Goal: Task Accomplishment & Management: Use online tool/utility

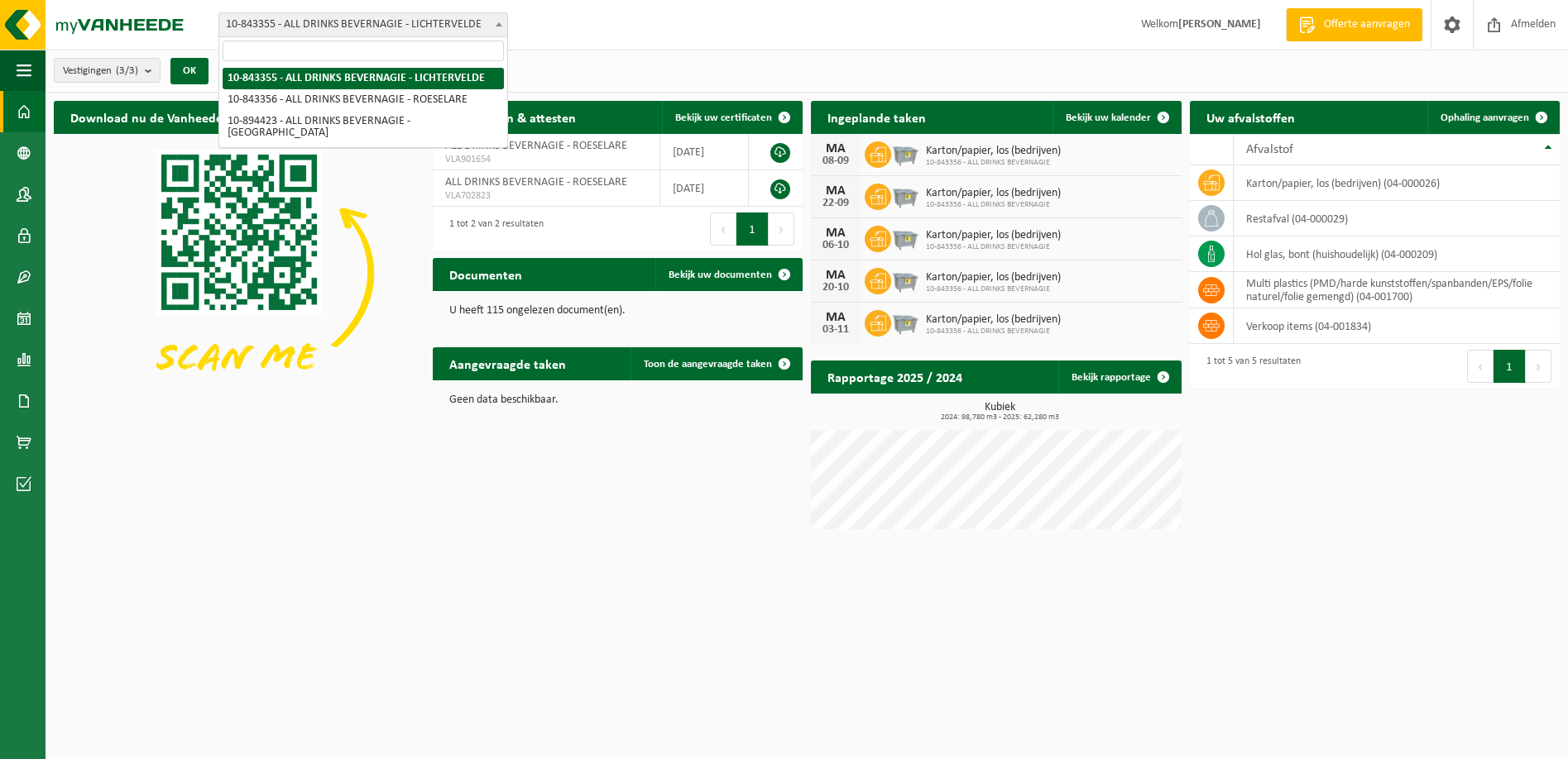
click at [390, 14] on span "10-843355 - ALL DRINKS BEVERNAGIE - LICHTERVELDE" at bounding box center [363, 25] width 288 height 24
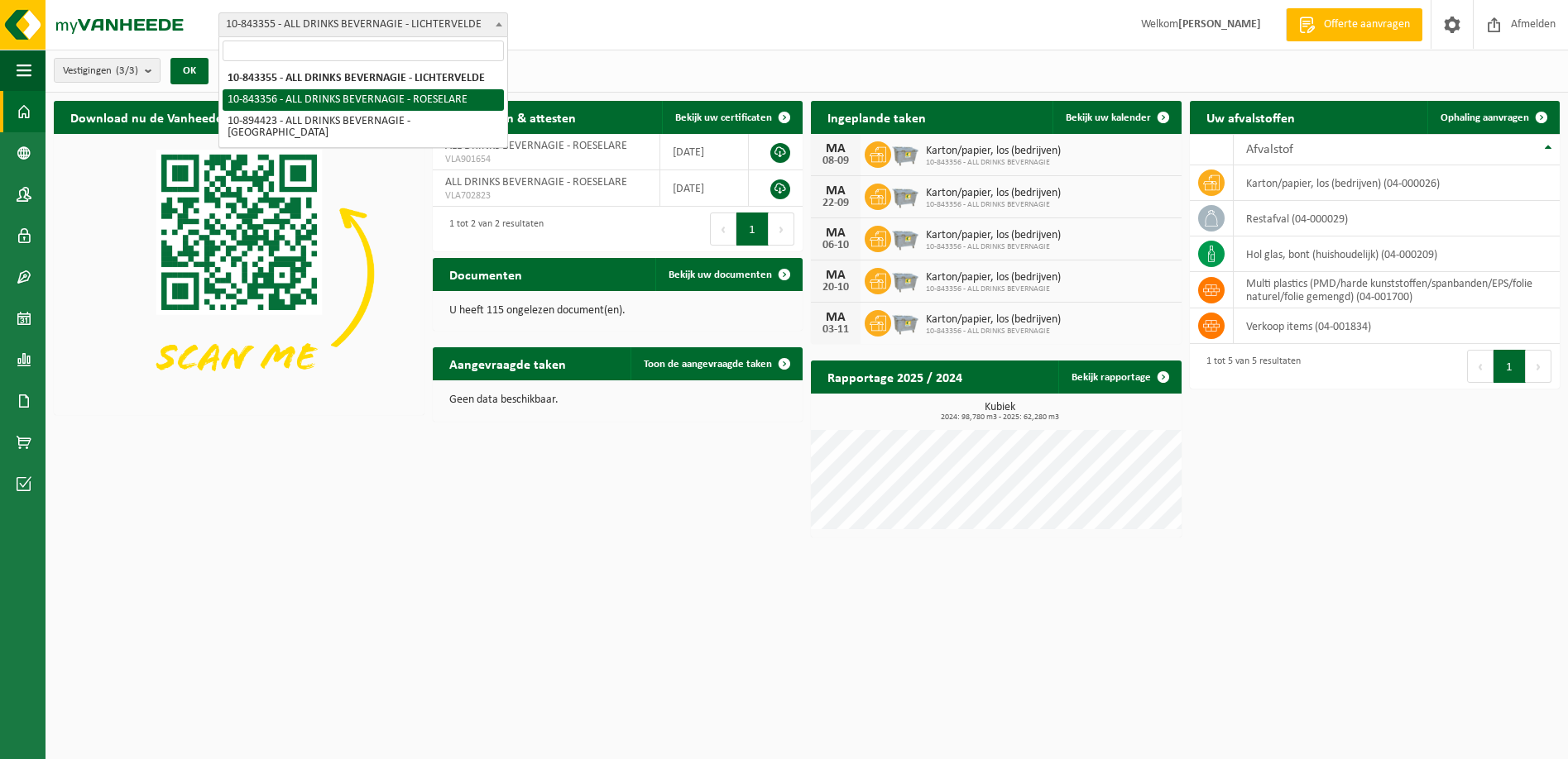
select select "93079"
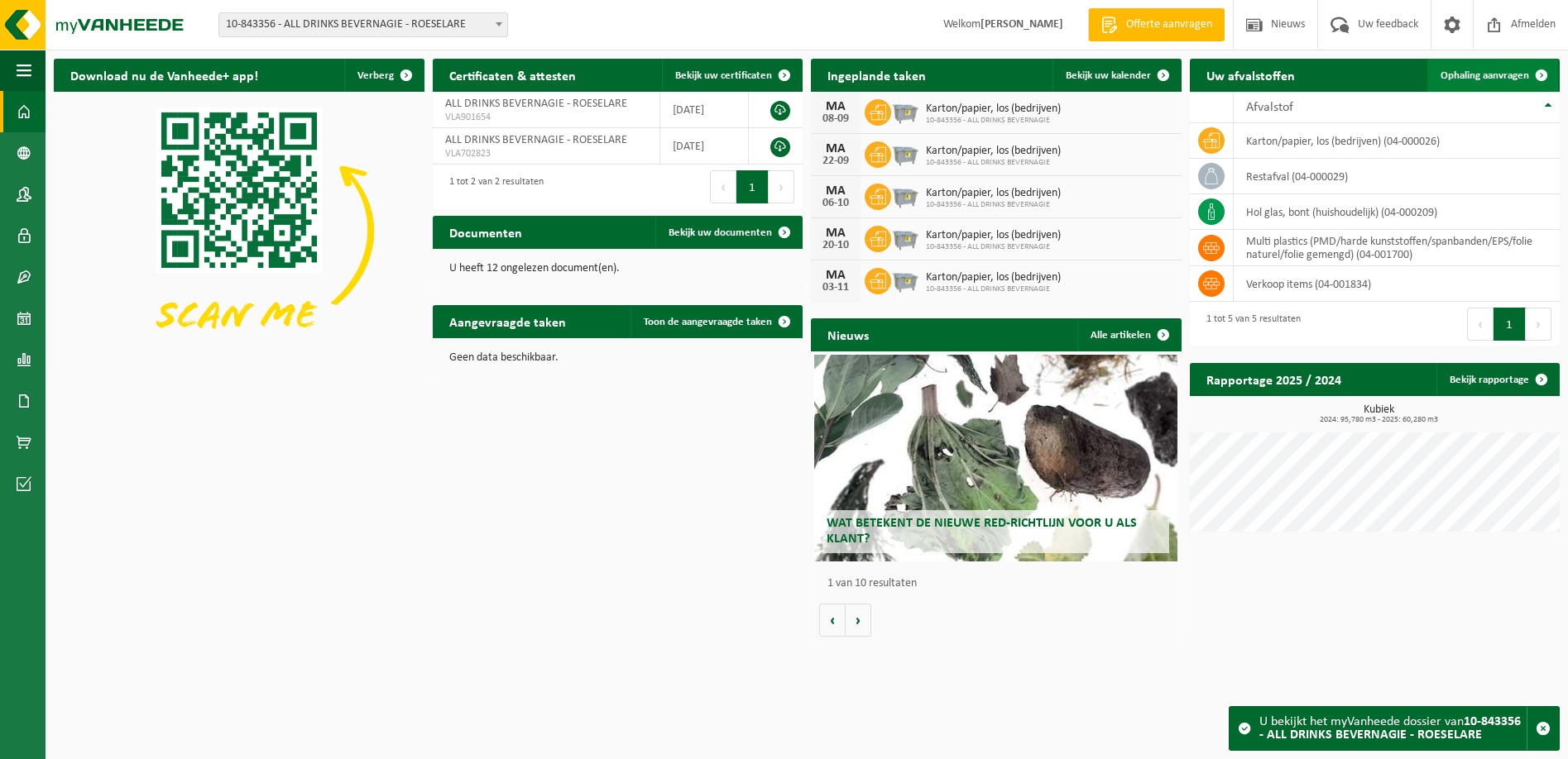
click at [1529, 81] on span at bounding box center [1541, 75] width 33 height 33
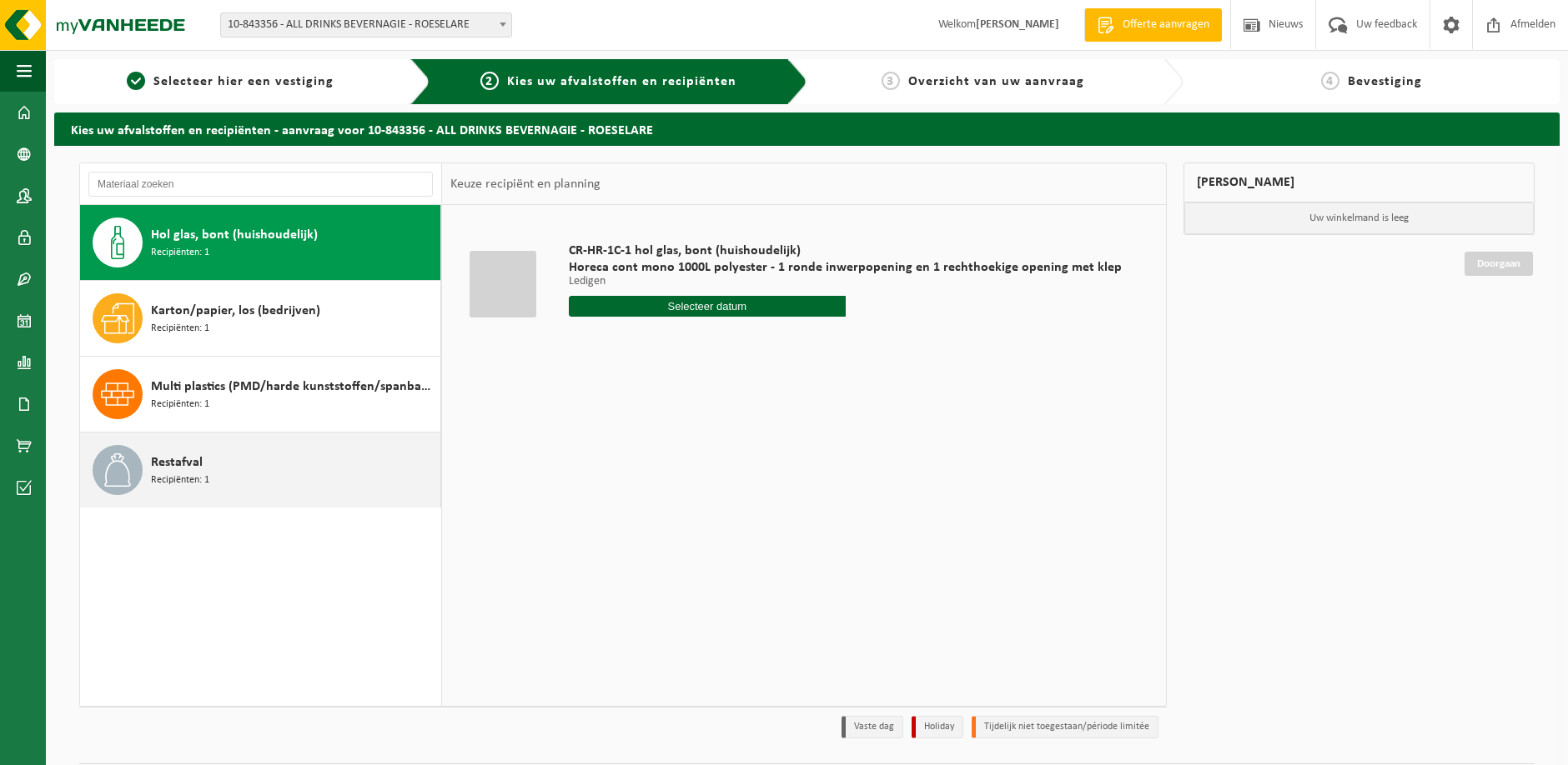
click at [271, 441] on div "Restafval Recipiënten: 1" at bounding box center [261, 470] width 361 height 75
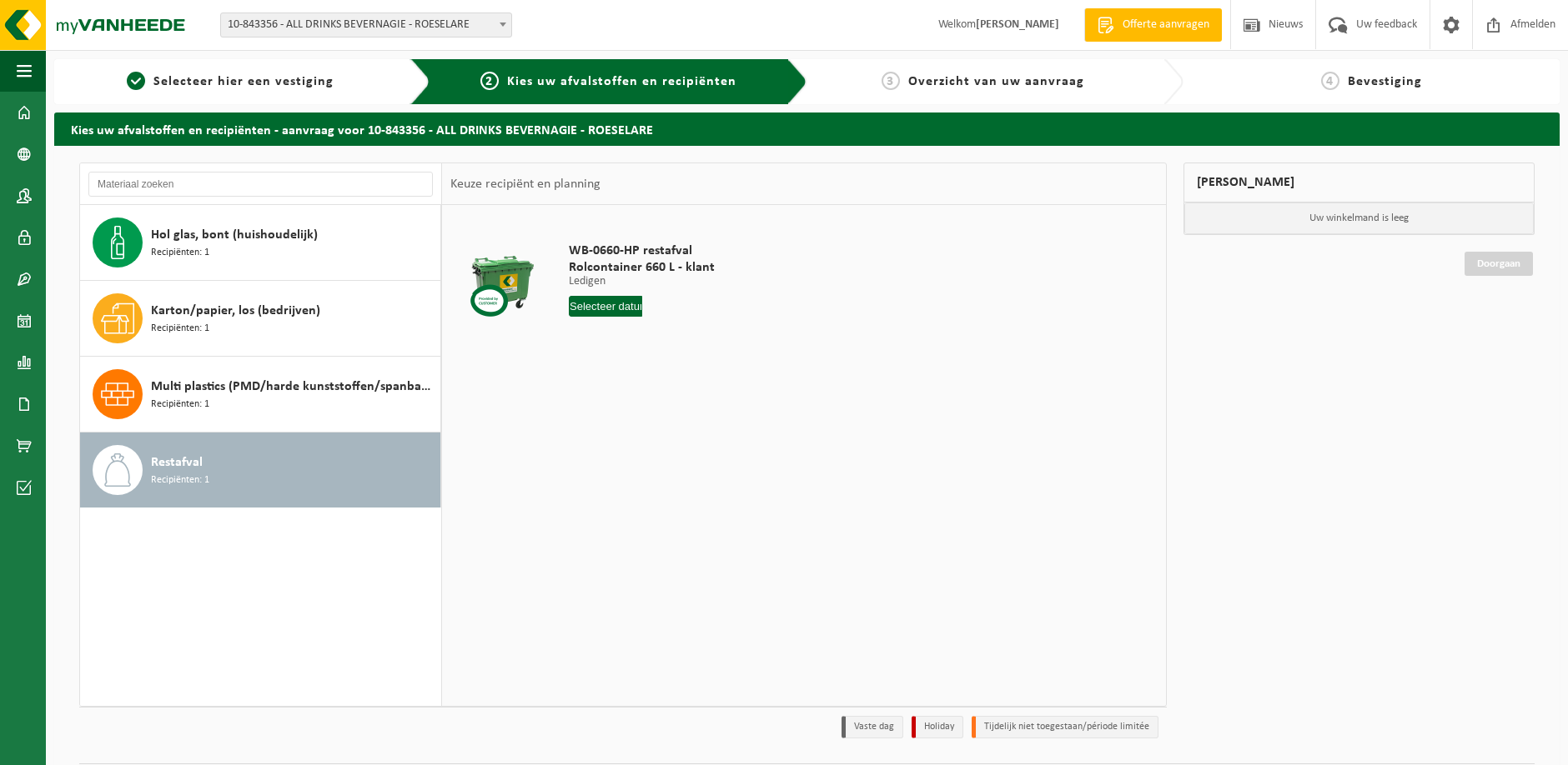
click at [604, 315] on input "text" at bounding box center [606, 306] width 73 height 21
click at [756, 341] on icon at bounding box center [757, 344] width 26 height 26
click at [616, 397] on div "2" at bounding box center [613, 400] width 29 height 26
type input "Van 2025-09-02"
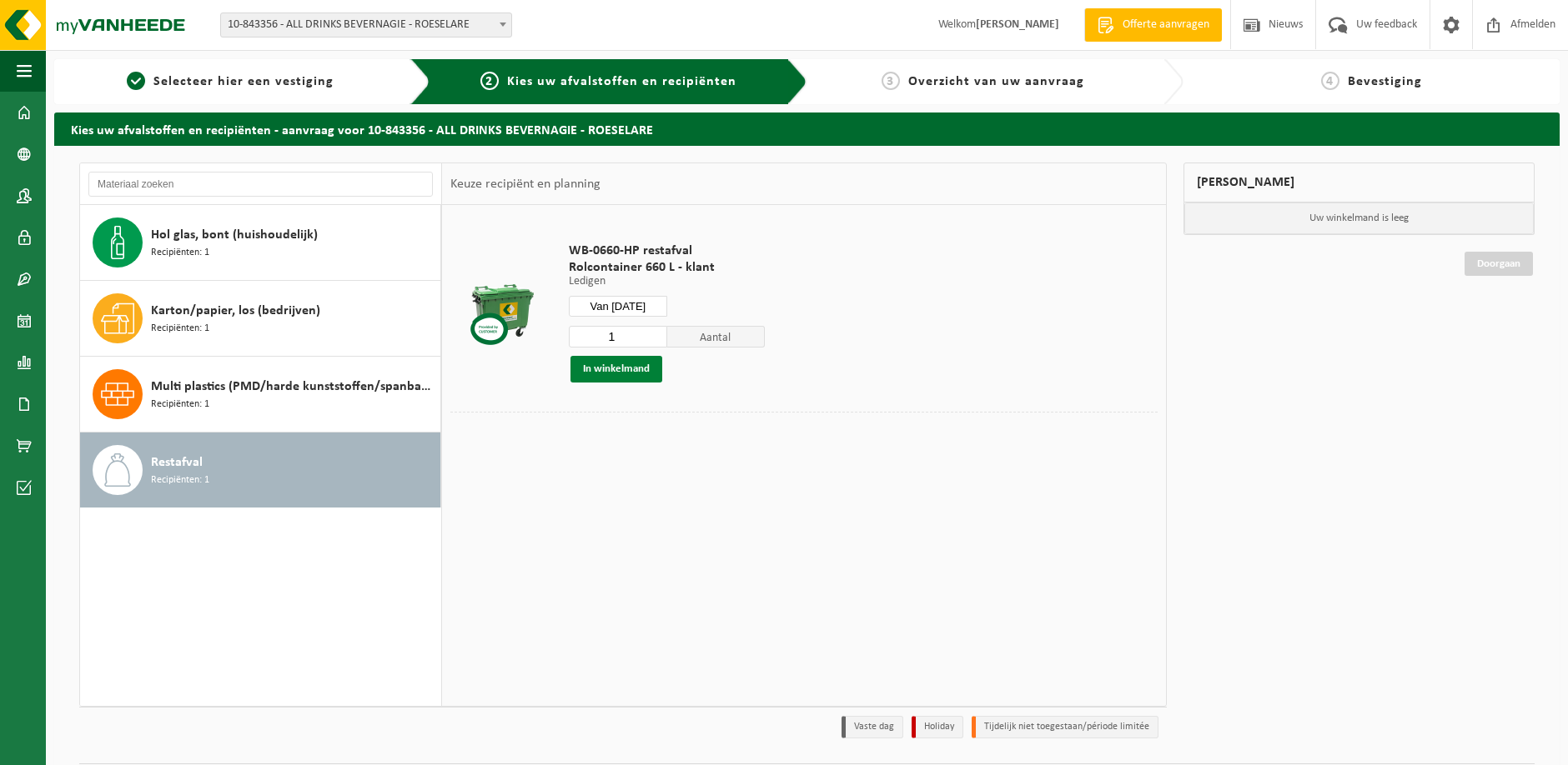
click at [651, 372] on button "In winkelmand" at bounding box center [616, 368] width 92 height 26
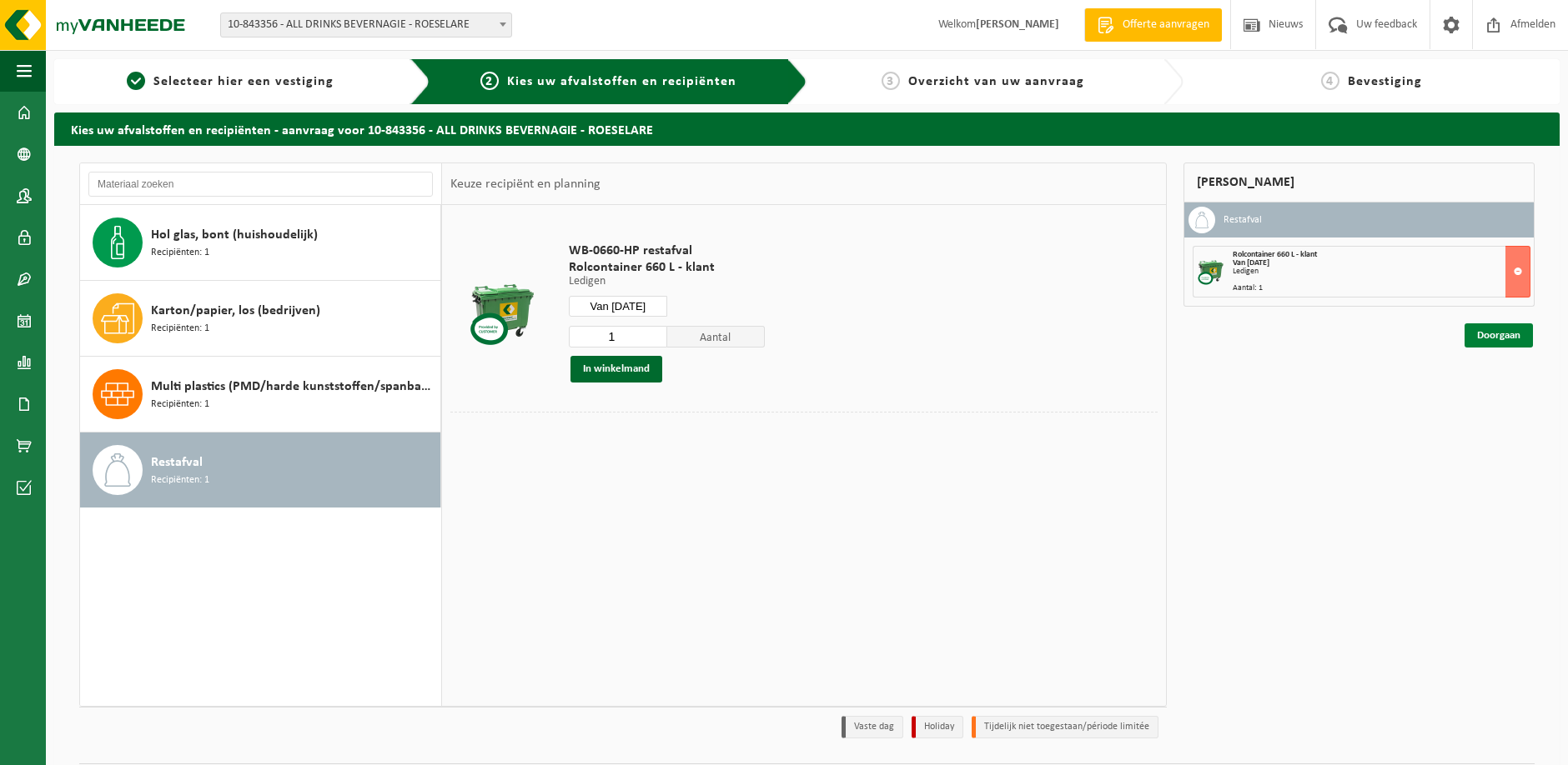
click at [1493, 336] on link "Doorgaan" at bounding box center [1498, 336] width 68 height 25
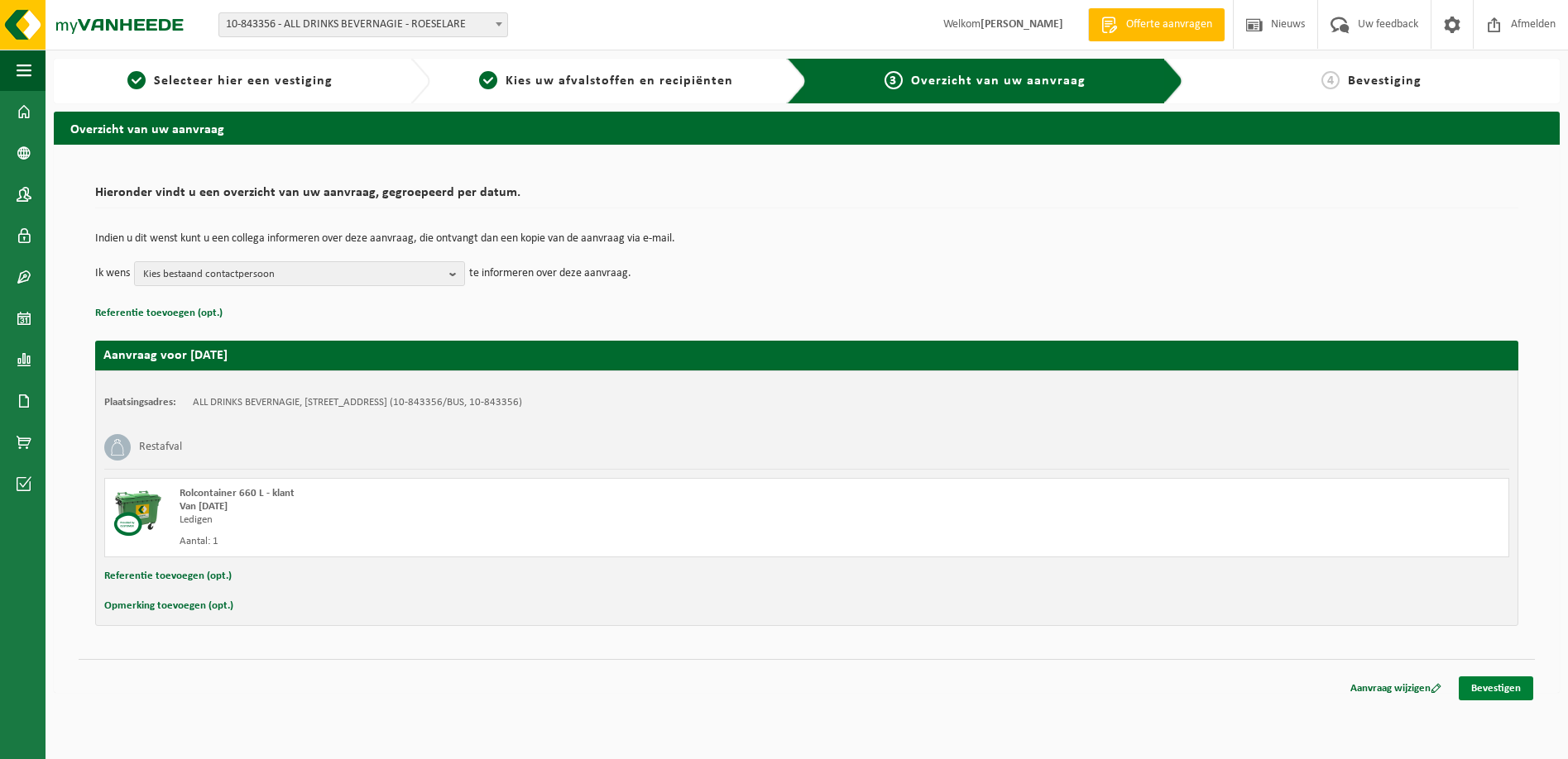
click at [1503, 695] on link "Bevestigen" at bounding box center [1496, 688] width 74 height 24
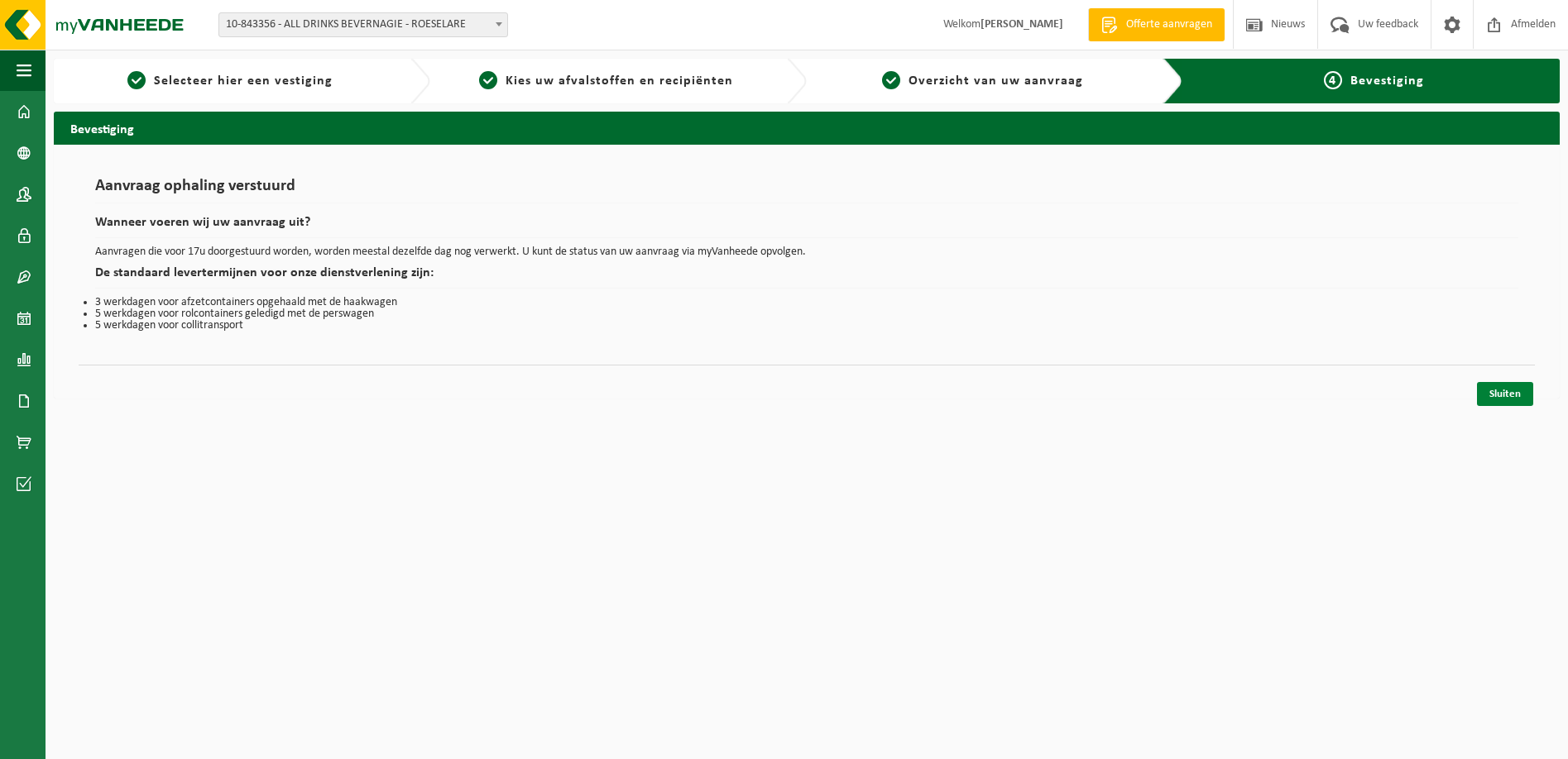
click at [1506, 385] on link "Sluiten" at bounding box center [1505, 394] width 56 height 24
